Goal: Navigation & Orientation: Find specific page/section

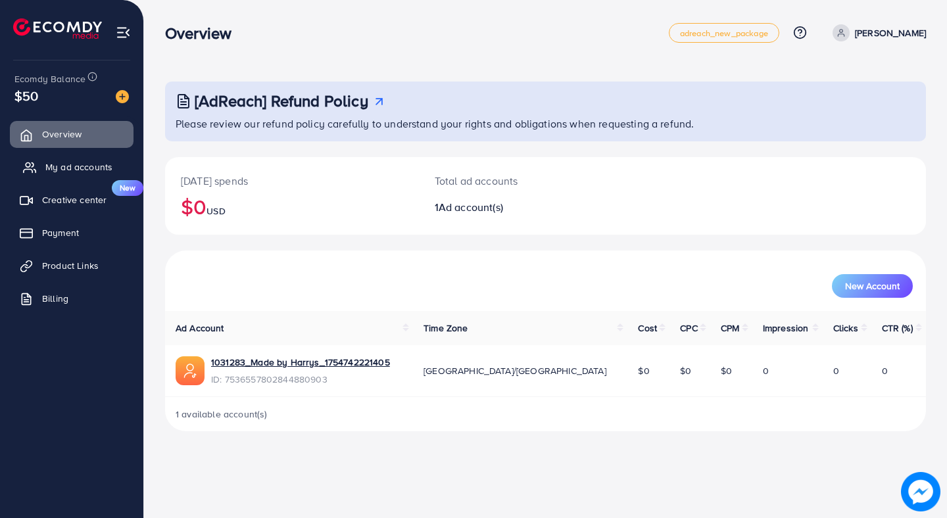
click at [66, 162] on span "My ad accounts" at bounding box center [78, 166] width 67 height 13
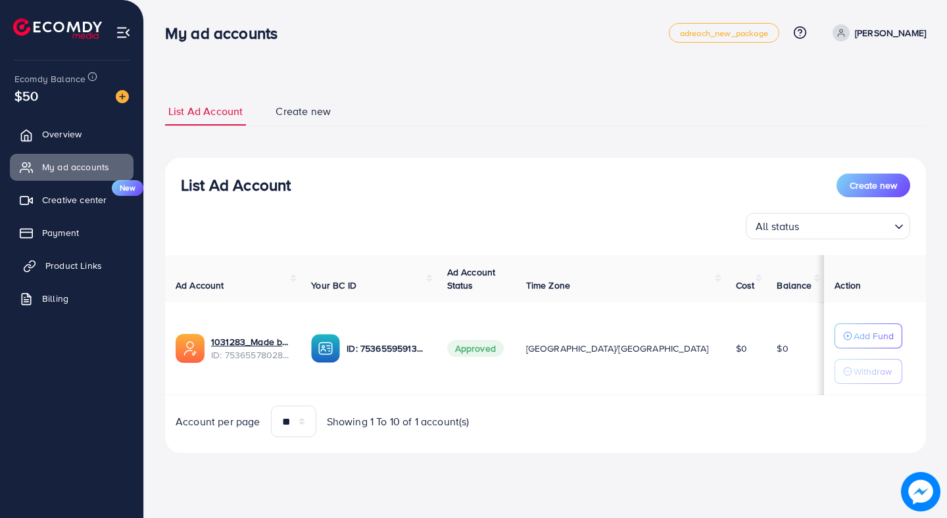
click at [66, 272] on span "Product Links" at bounding box center [73, 265] width 57 height 13
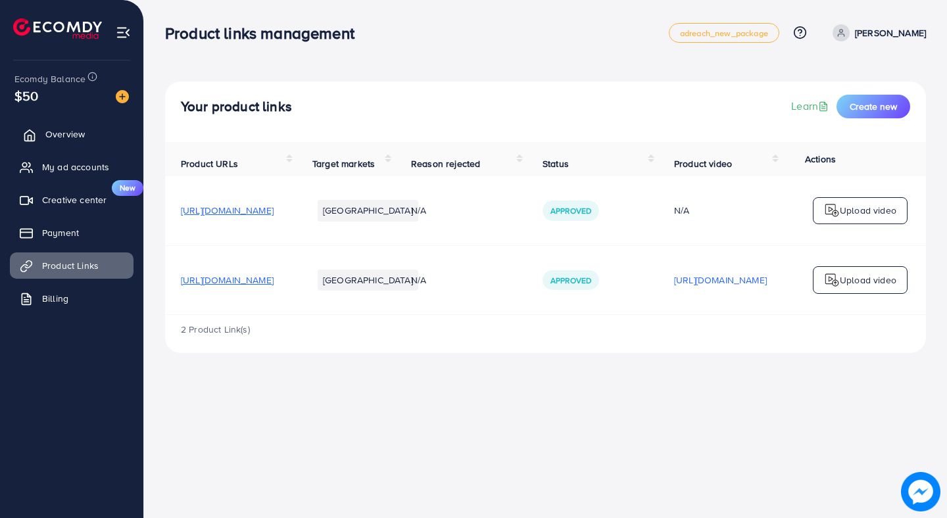
click at [84, 140] on link "Overview" at bounding box center [72, 134] width 124 height 26
